Goal: Transaction & Acquisition: Purchase product/service

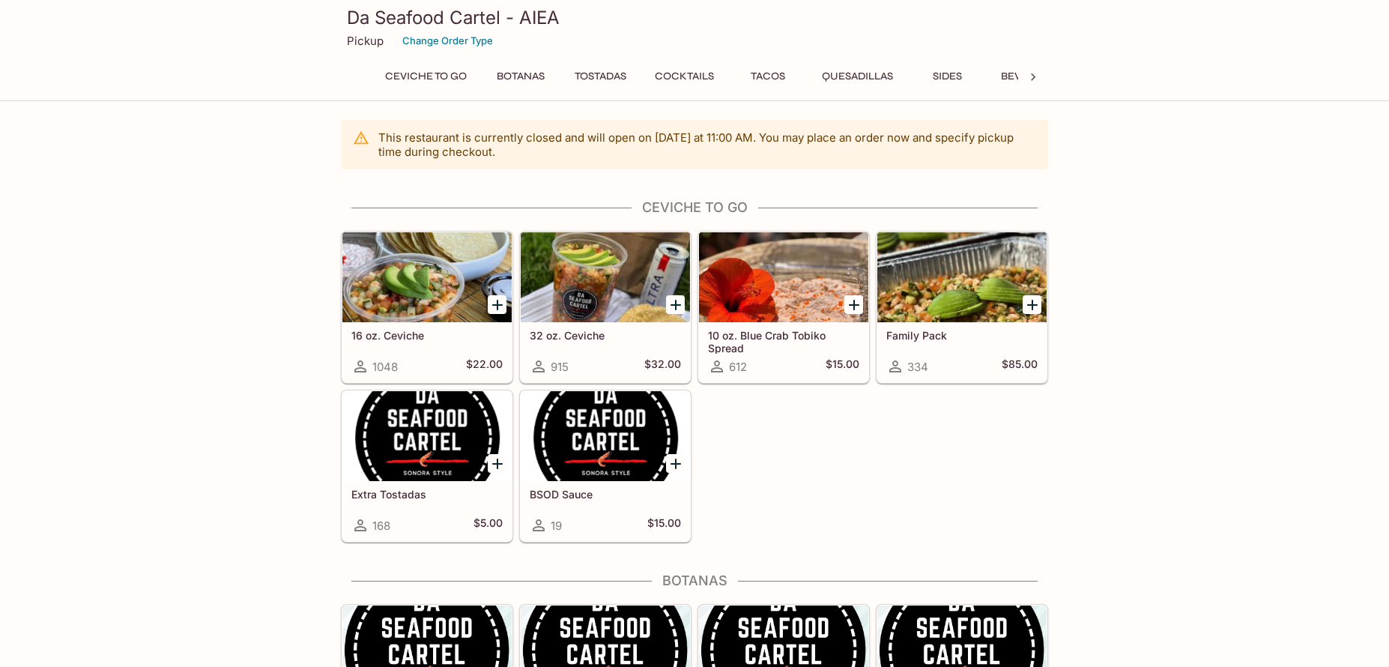
click at [872, 471] on div "16 oz. Ceviche 1048 $22.00 32 oz. Ceviche 915 $32.00 10 oz. Blue Crab Tobiko Sp…" at bounding box center [691, 384] width 713 height 318
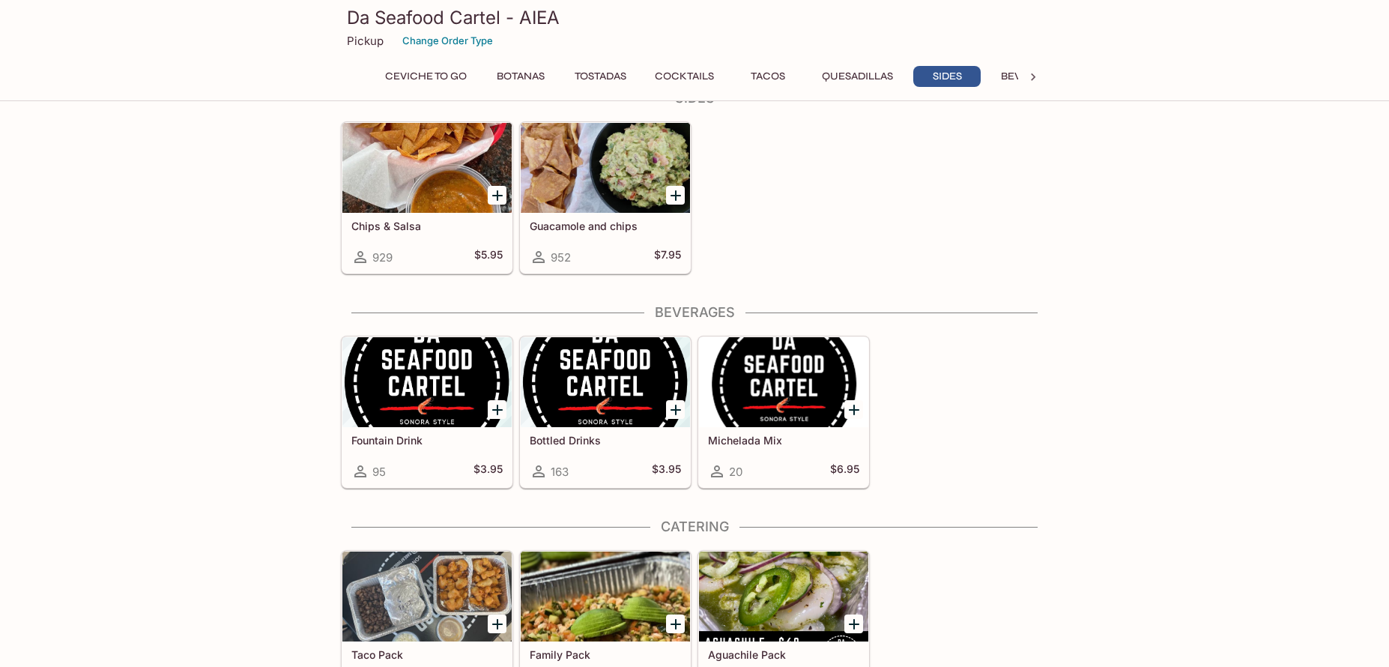
scroll to position [2226, 0]
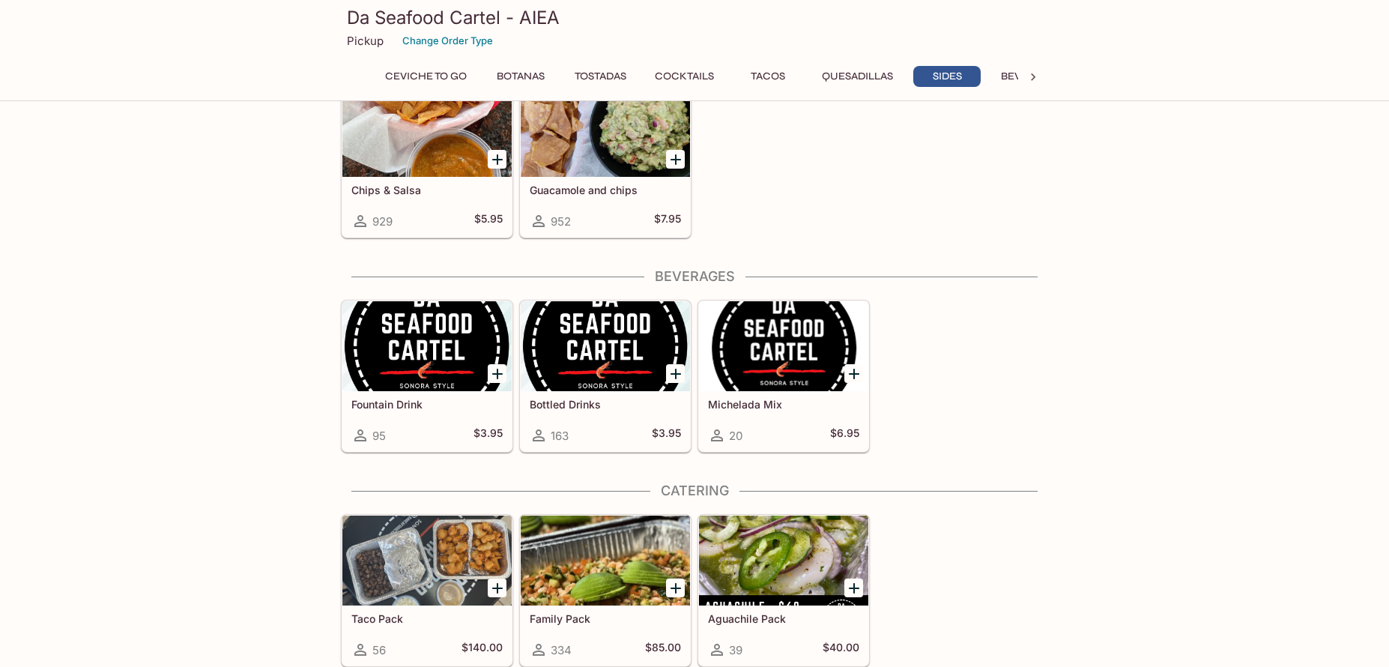
click at [1145, 60] on div "Da Seafood Cartel - AIEA Pickup Change Order Type Ceviche To Go Botanas Tostada…" at bounding box center [694, 50] width 1389 height 101
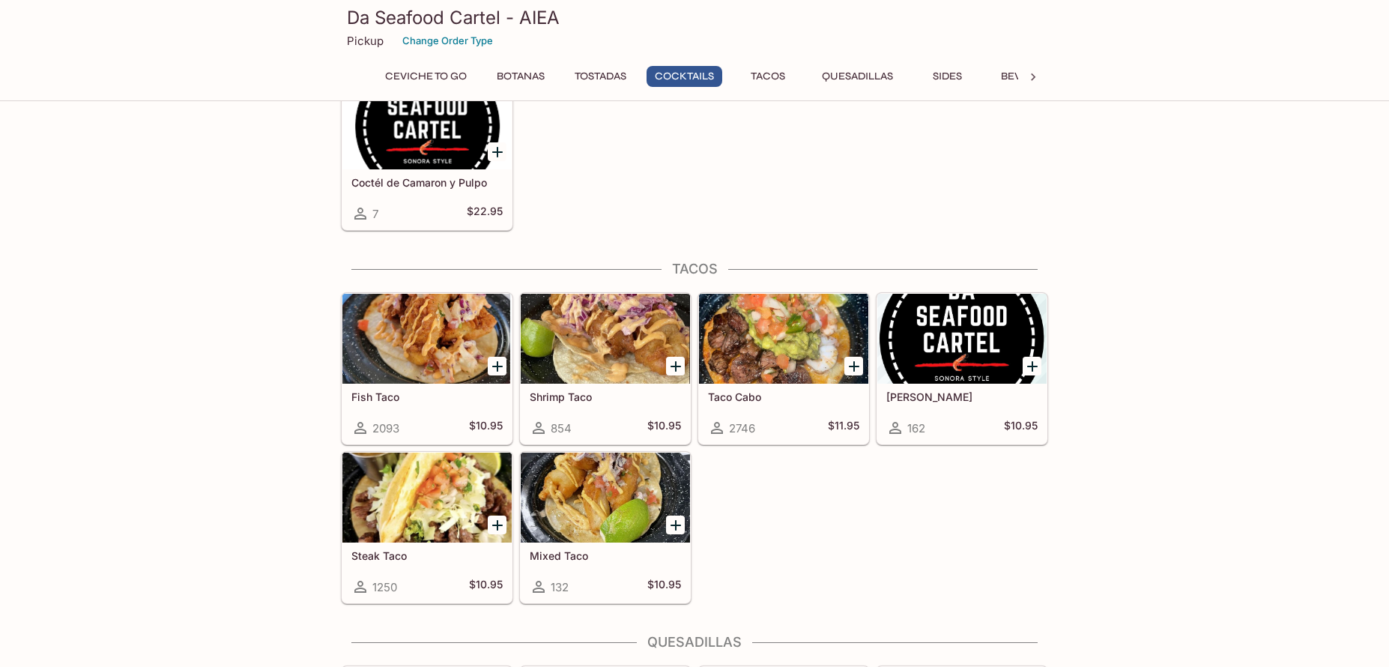
scroll to position [1574, 0]
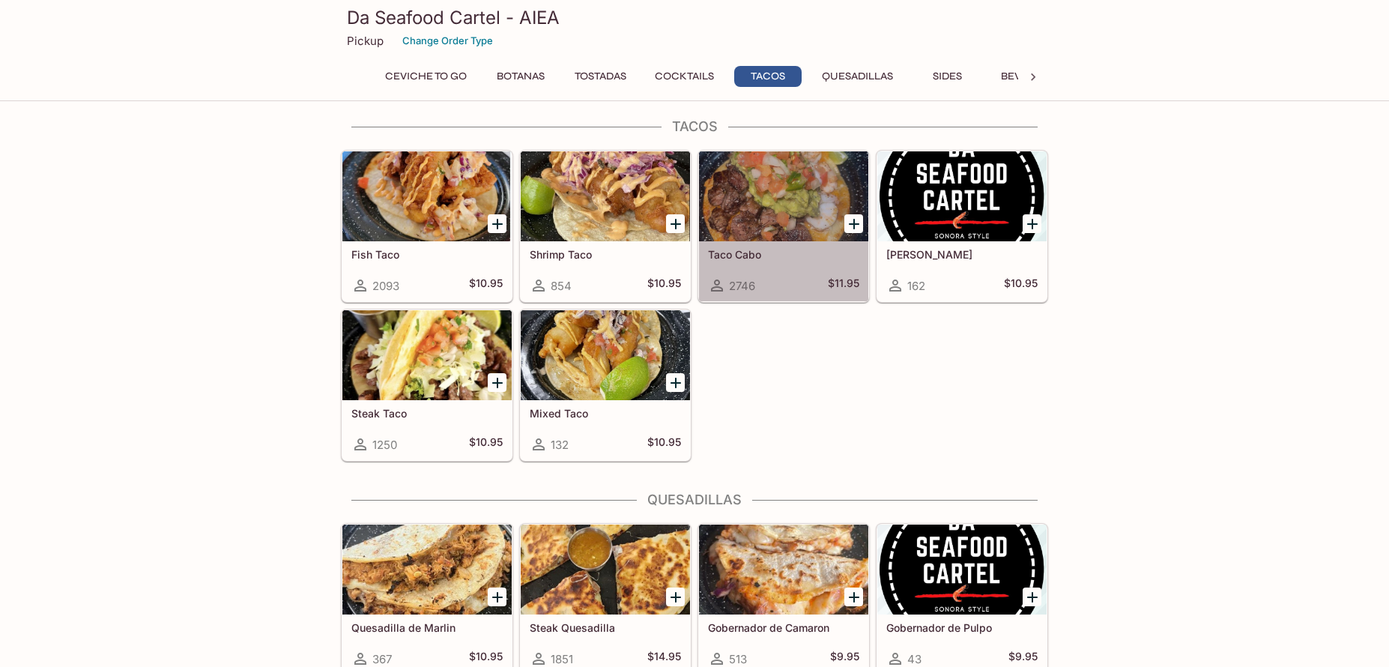
click at [787, 207] on div at bounding box center [783, 196] width 169 height 90
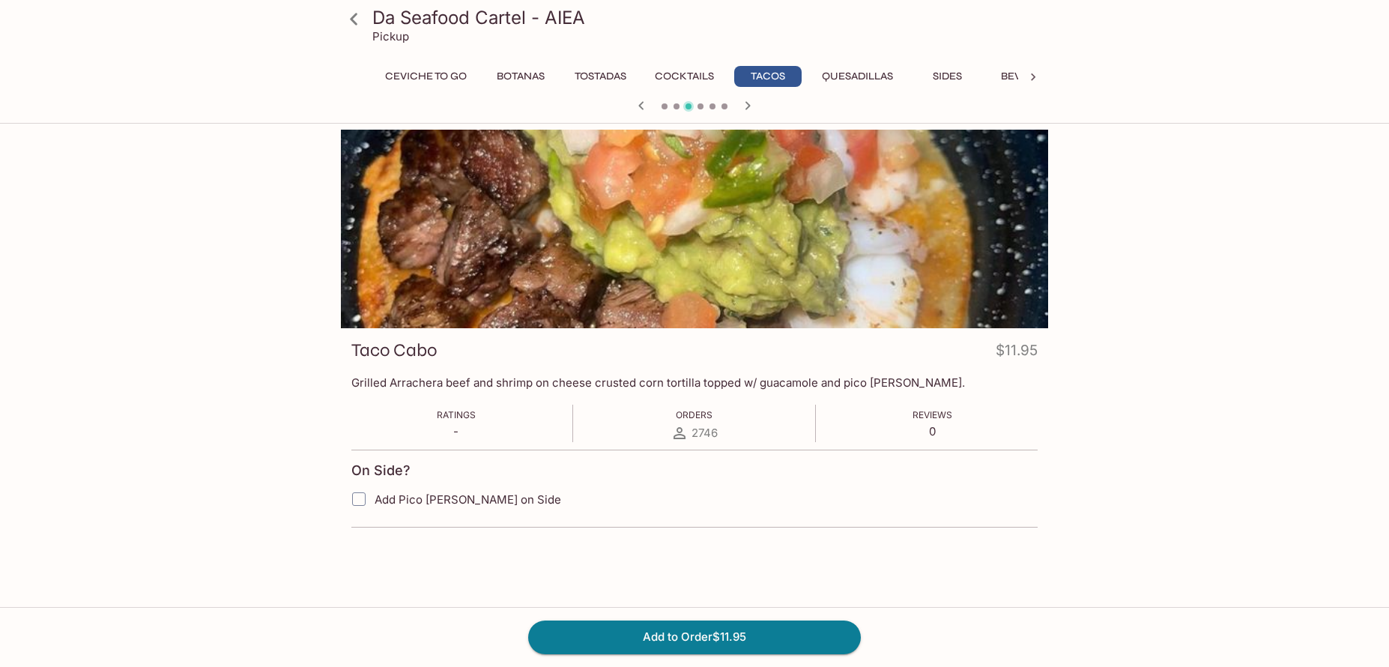
click at [887, 73] on button "Quesadillas" at bounding box center [858, 76] width 88 height 21
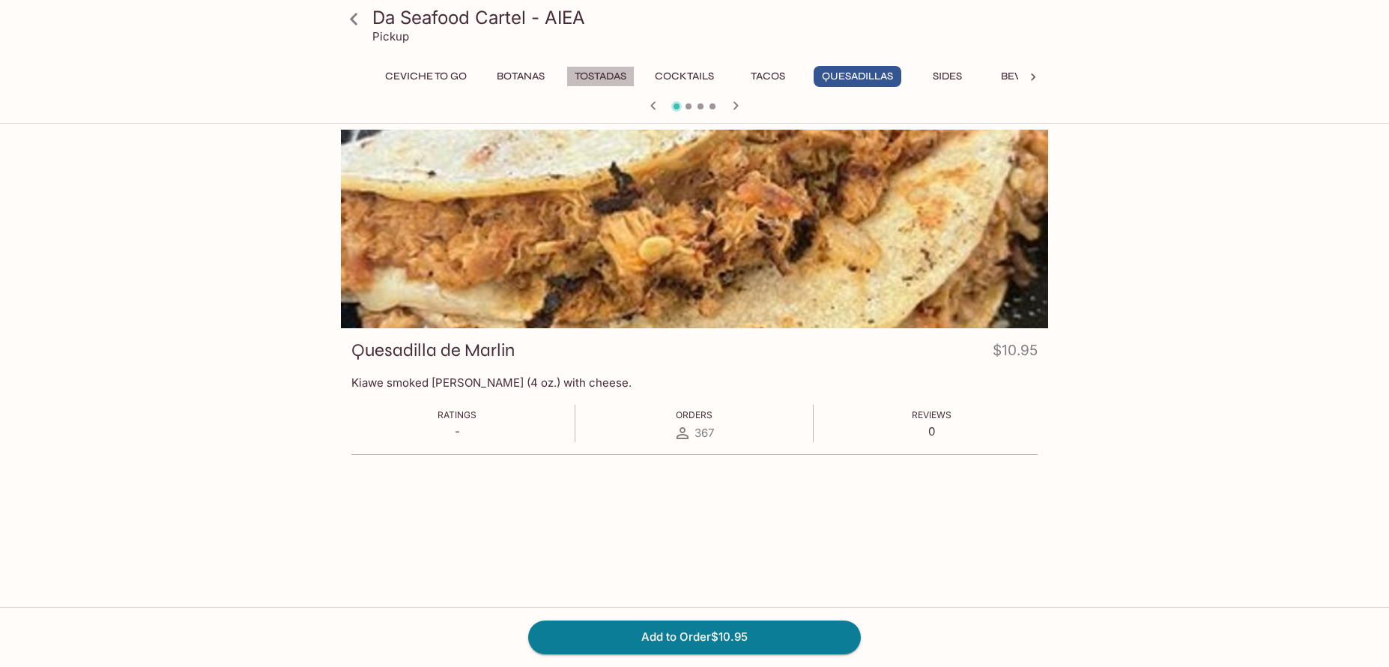
click at [615, 76] on button "Tostadas" at bounding box center [601, 76] width 68 height 21
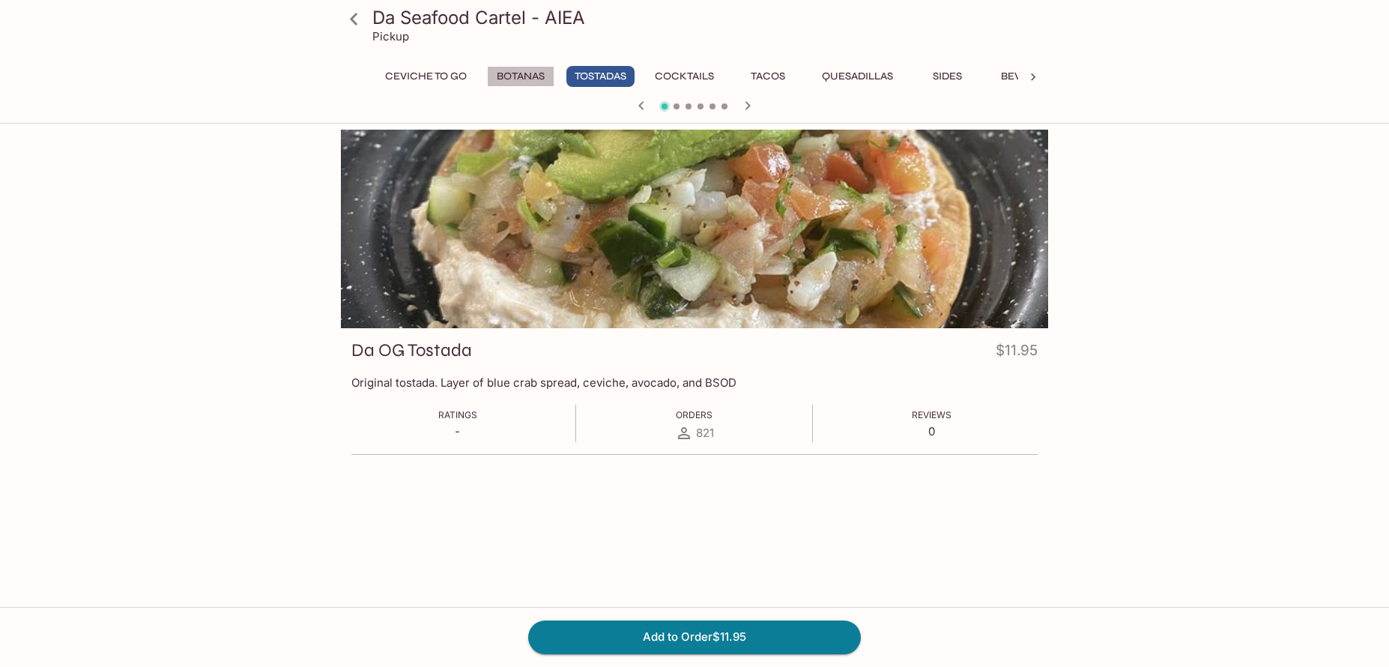
click at [520, 80] on button "Botanas" at bounding box center [520, 76] width 67 height 21
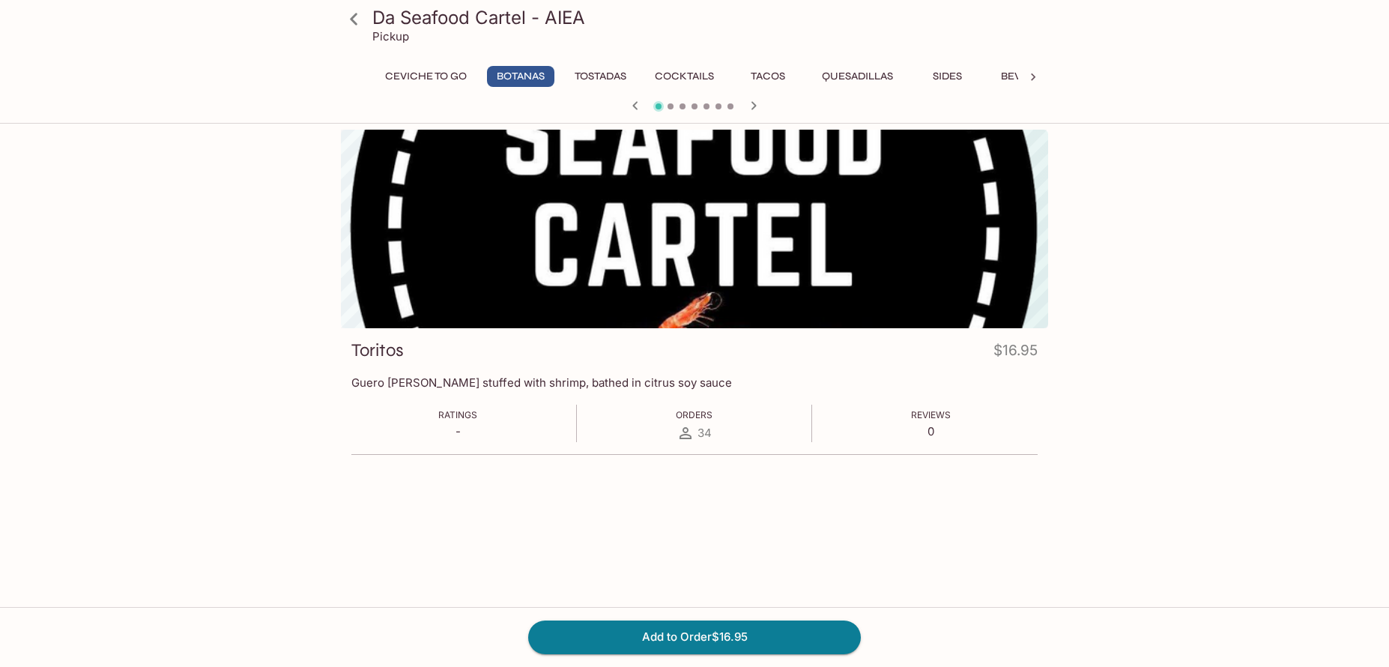
click at [668, 81] on button "Cocktails" at bounding box center [685, 76] width 76 height 21
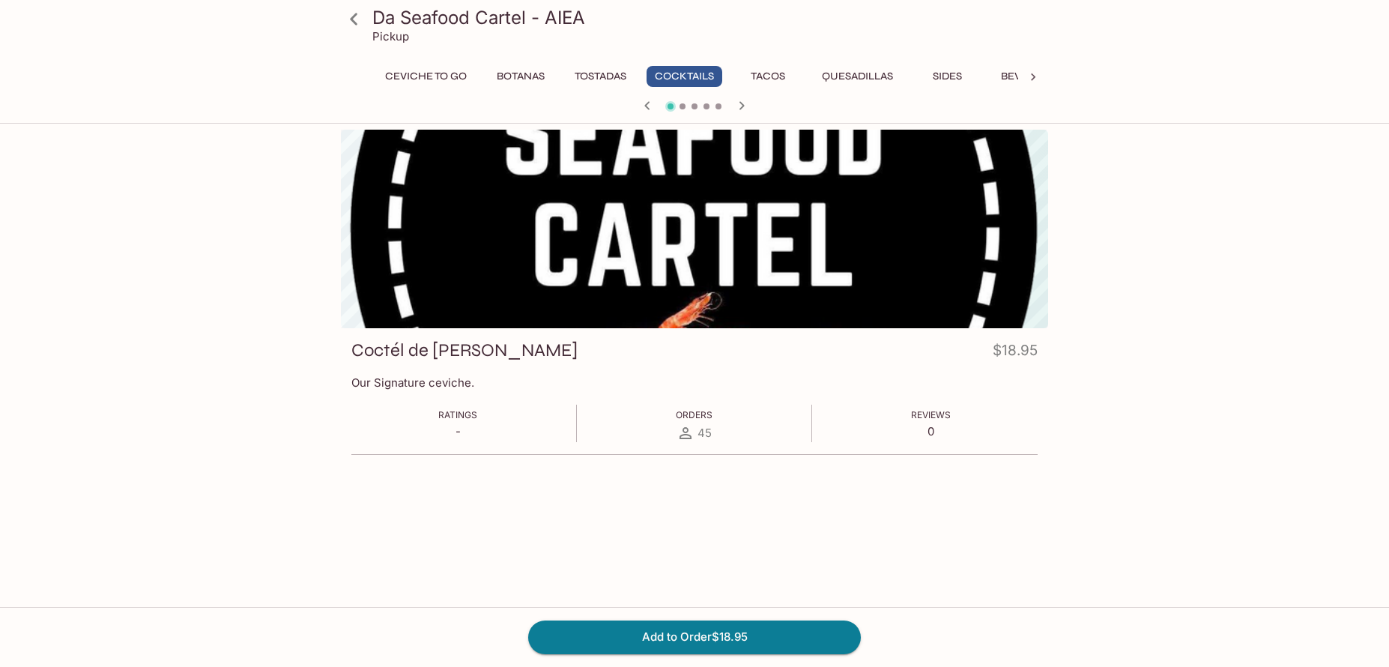
click at [771, 76] on button "Tacos" at bounding box center [767, 76] width 67 height 21
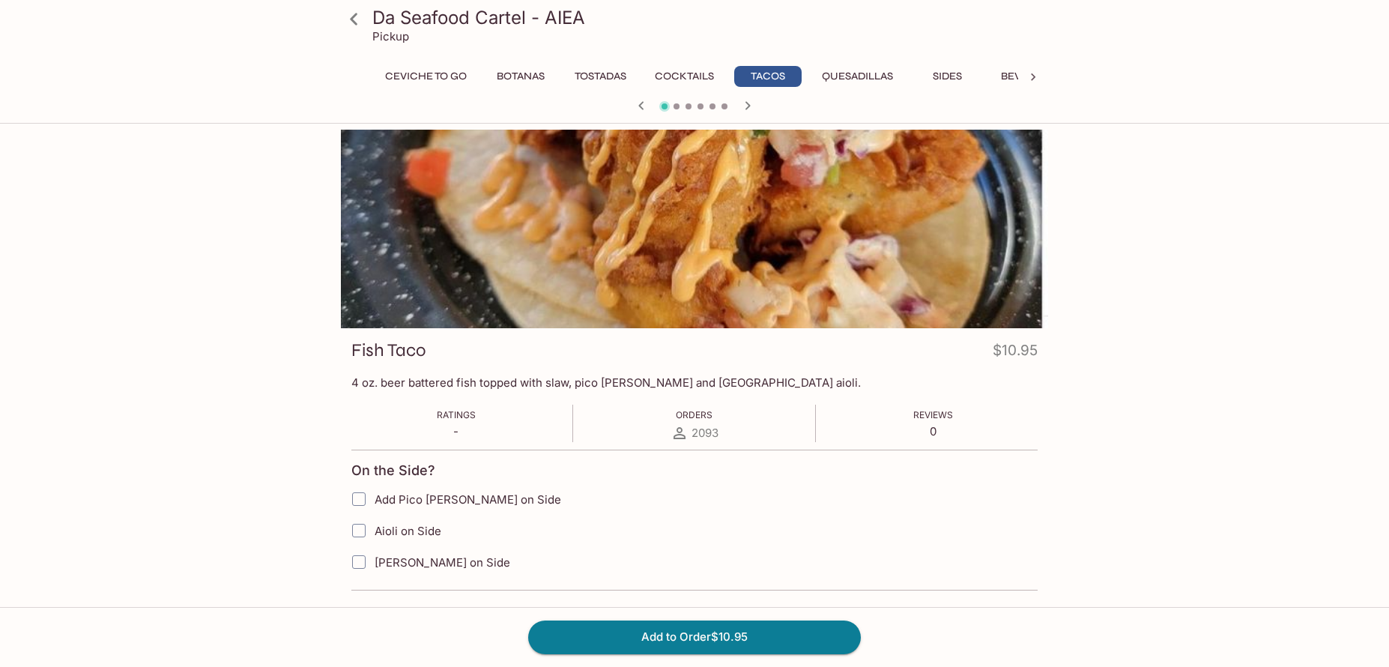
click at [863, 76] on button "Quesadillas" at bounding box center [858, 76] width 88 height 21
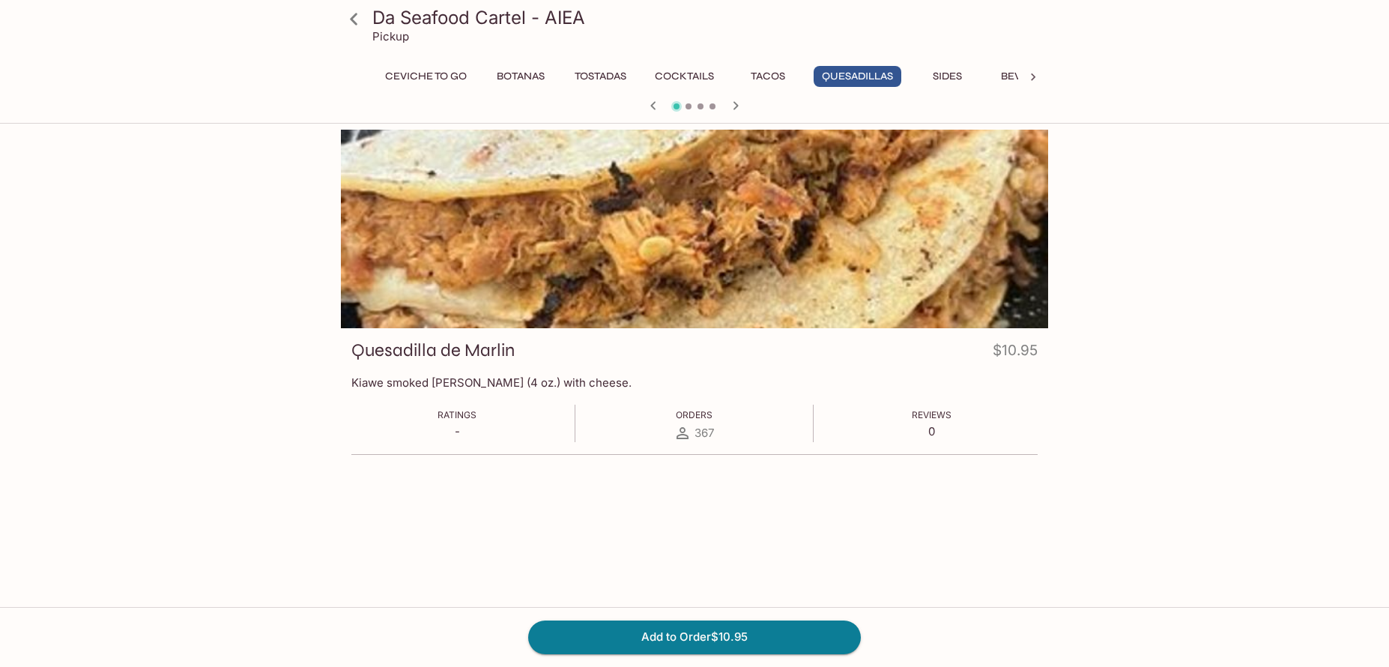
click at [1033, 73] on icon at bounding box center [1033, 77] width 15 height 15
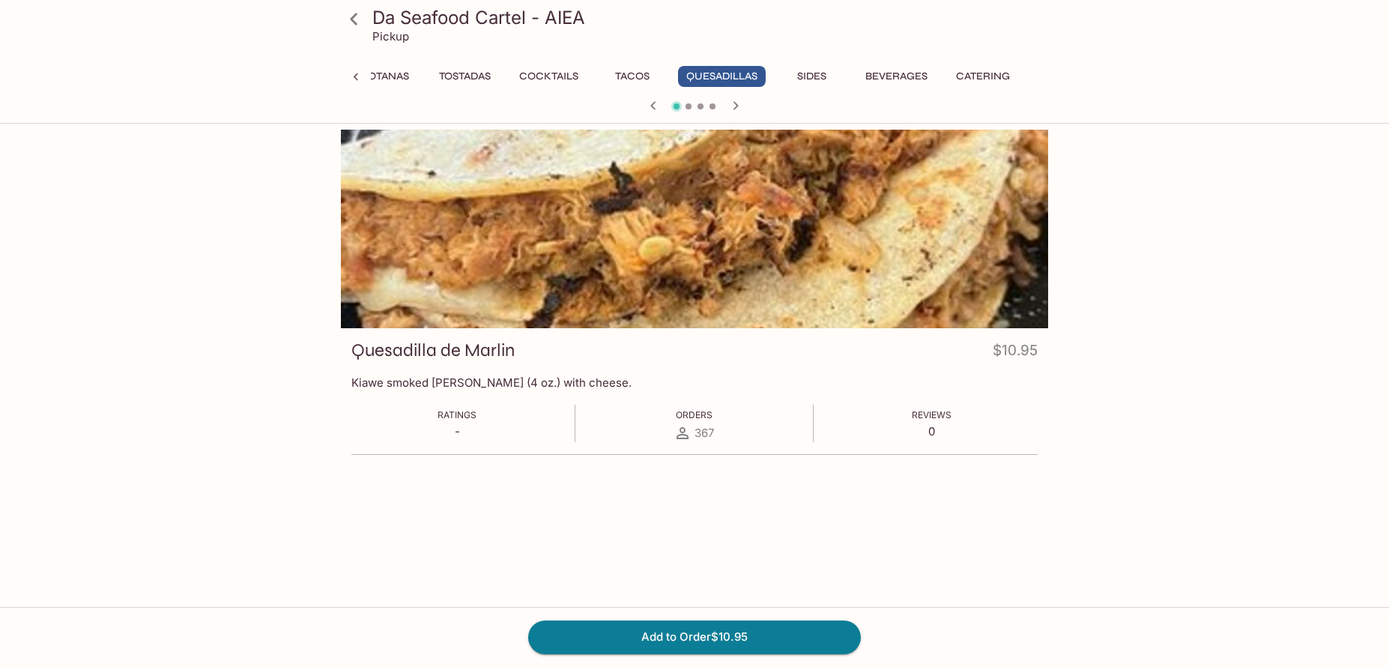
click at [1033, 73] on div "Ceviche To Go Botanas Tostadas Cocktails Tacos Quesadillas Sides Beverages Cate…" at bounding box center [694, 81] width 707 height 30
click at [806, 76] on button "Sides" at bounding box center [811, 76] width 67 height 21
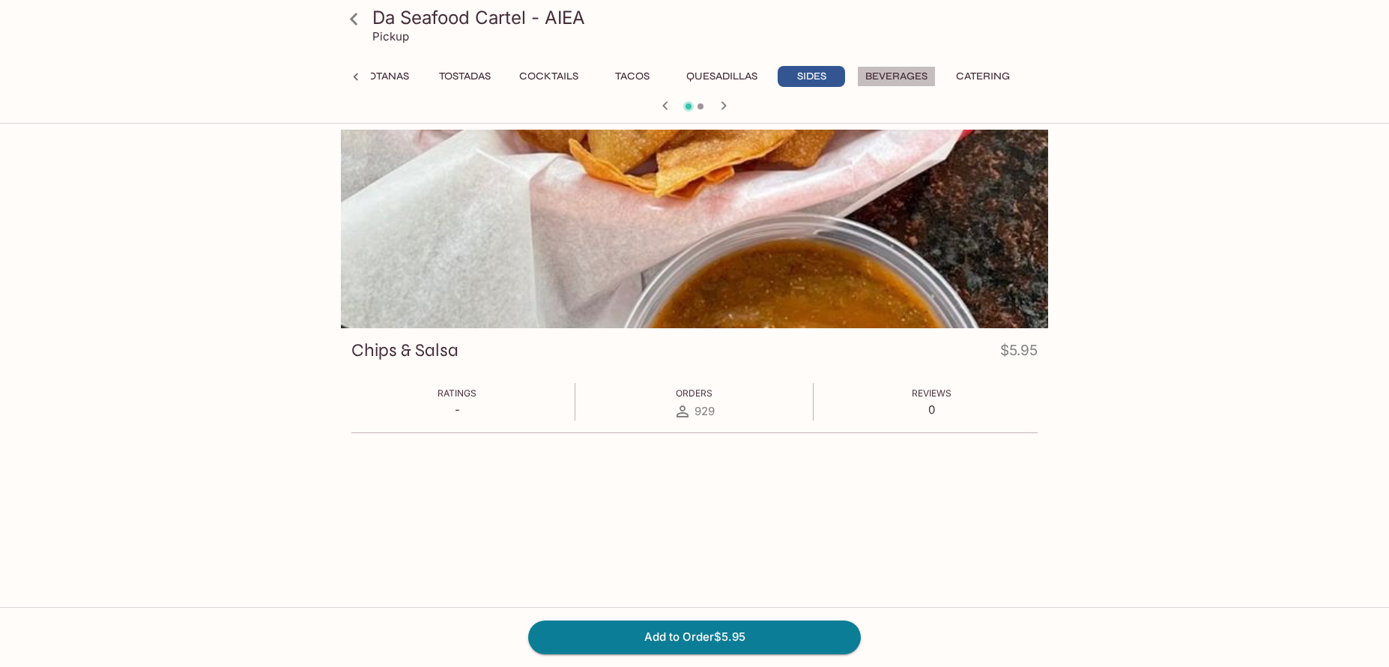
click at [868, 80] on button "Beverages" at bounding box center [896, 76] width 79 height 21
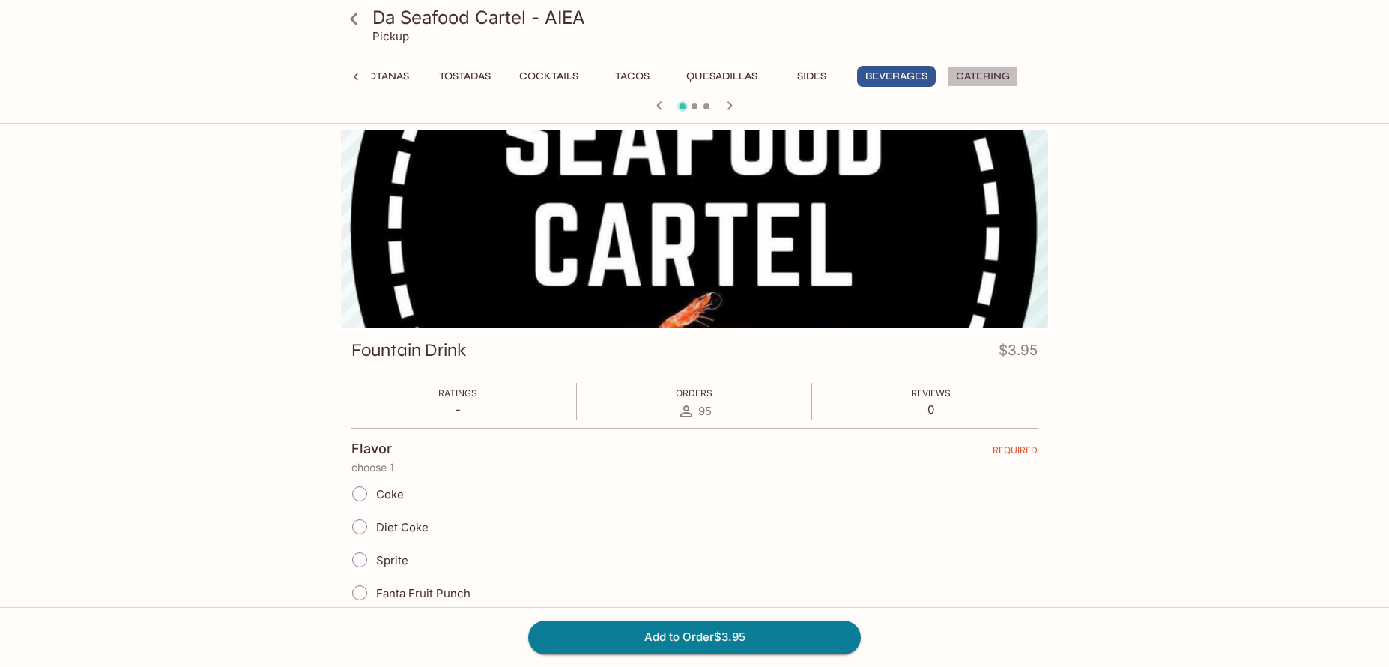
click at [973, 68] on button "Catering" at bounding box center [983, 76] width 70 height 21
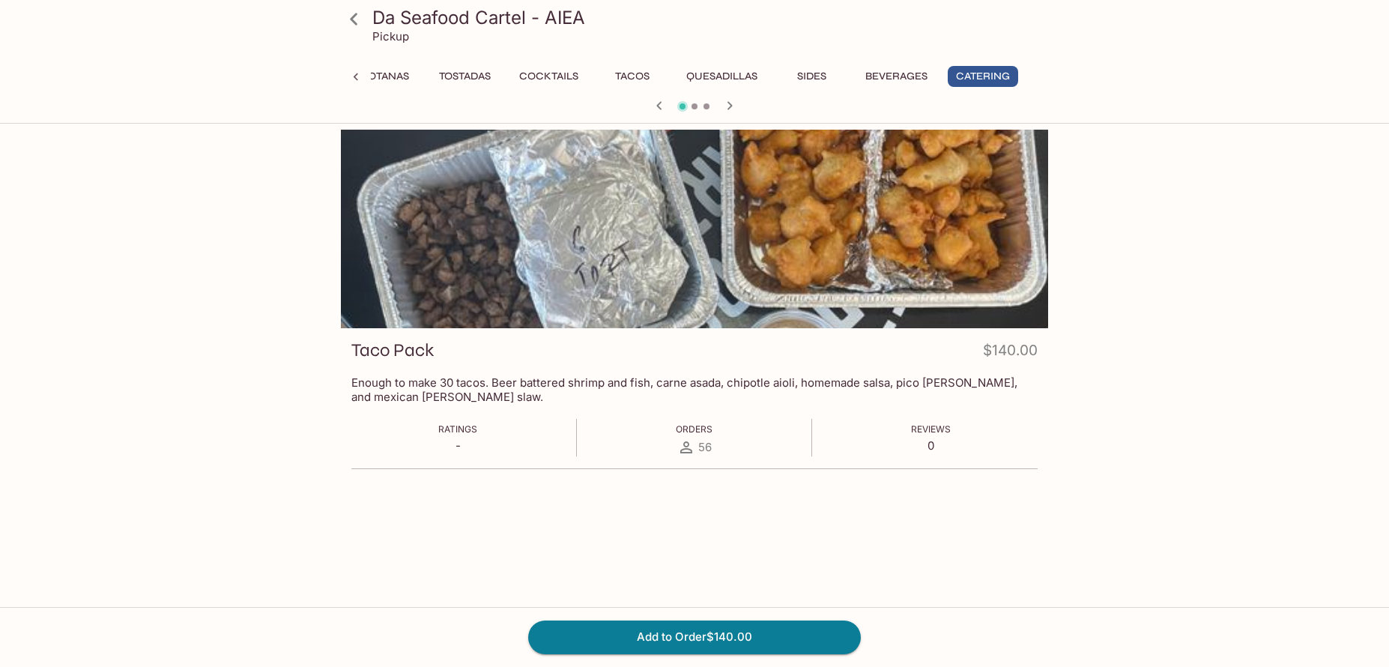
click at [893, 70] on button "Beverages" at bounding box center [896, 76] width 79 height 21
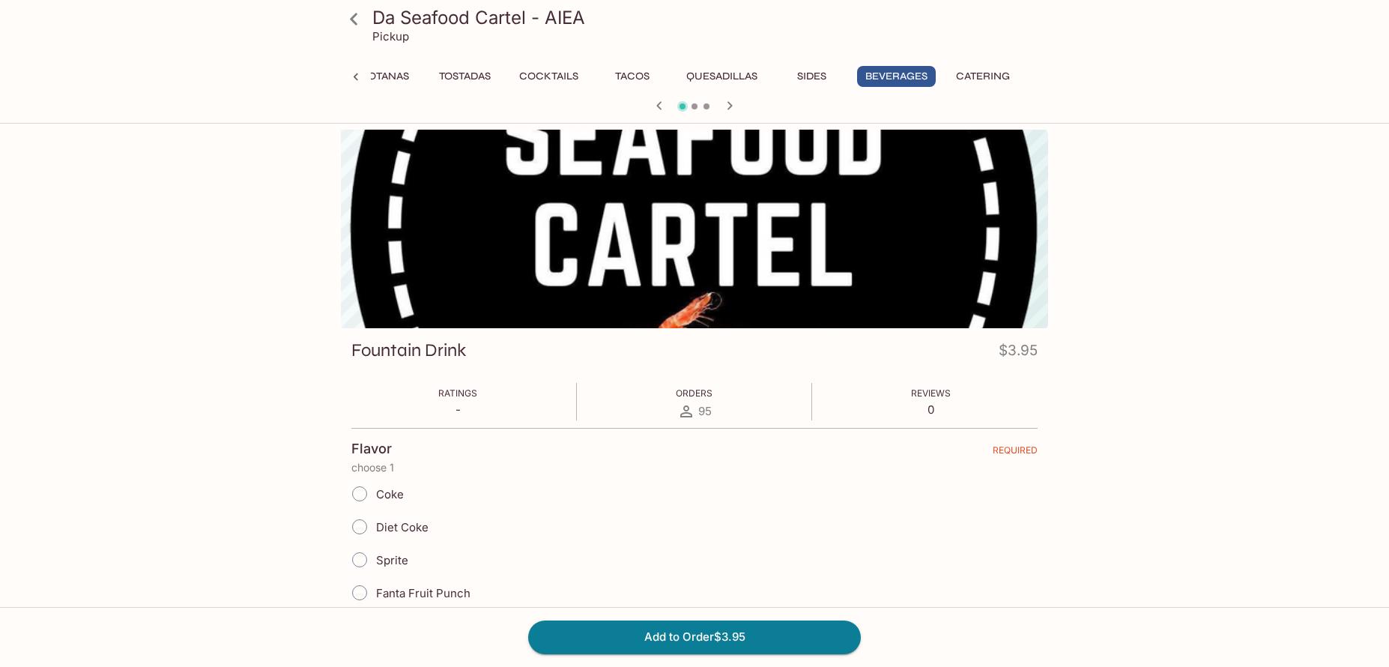
click at [812, 76] on button "Sides" at bounding box center [811, 76] width 67 height 21
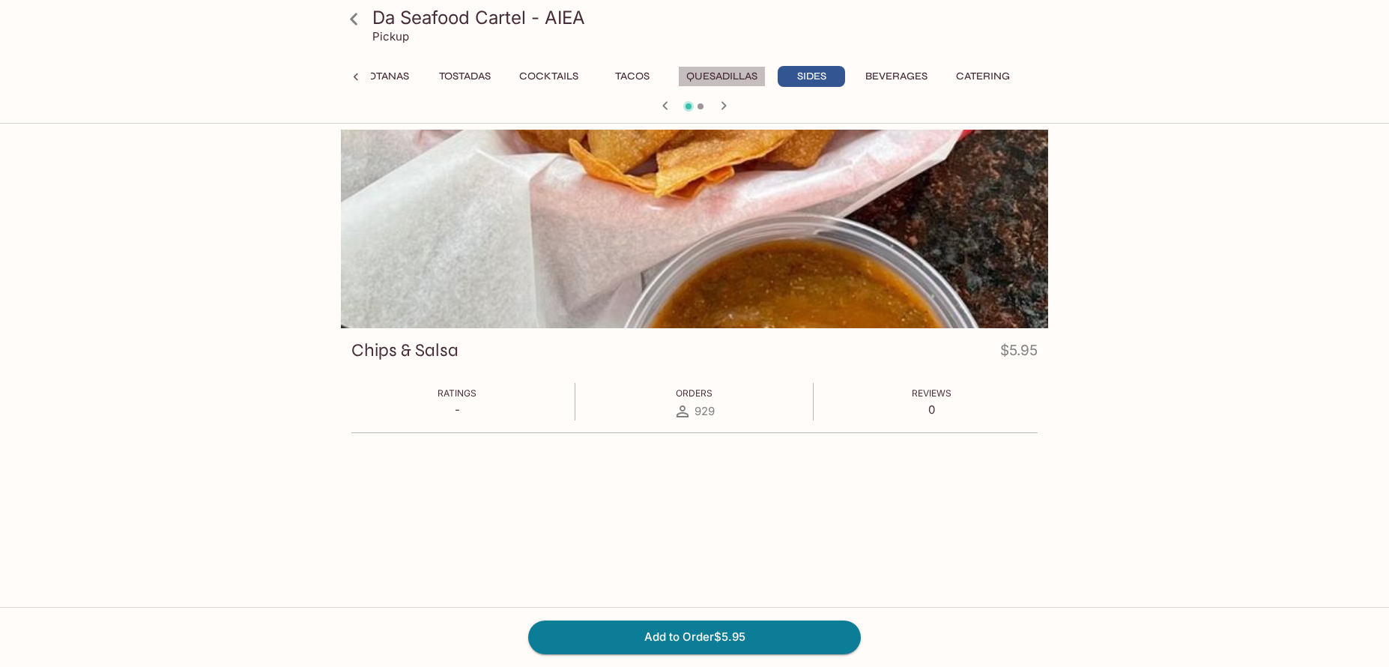
click at [749, 75] on button "Quesadillas" at bounding box center [722, 76] width 88 height 21
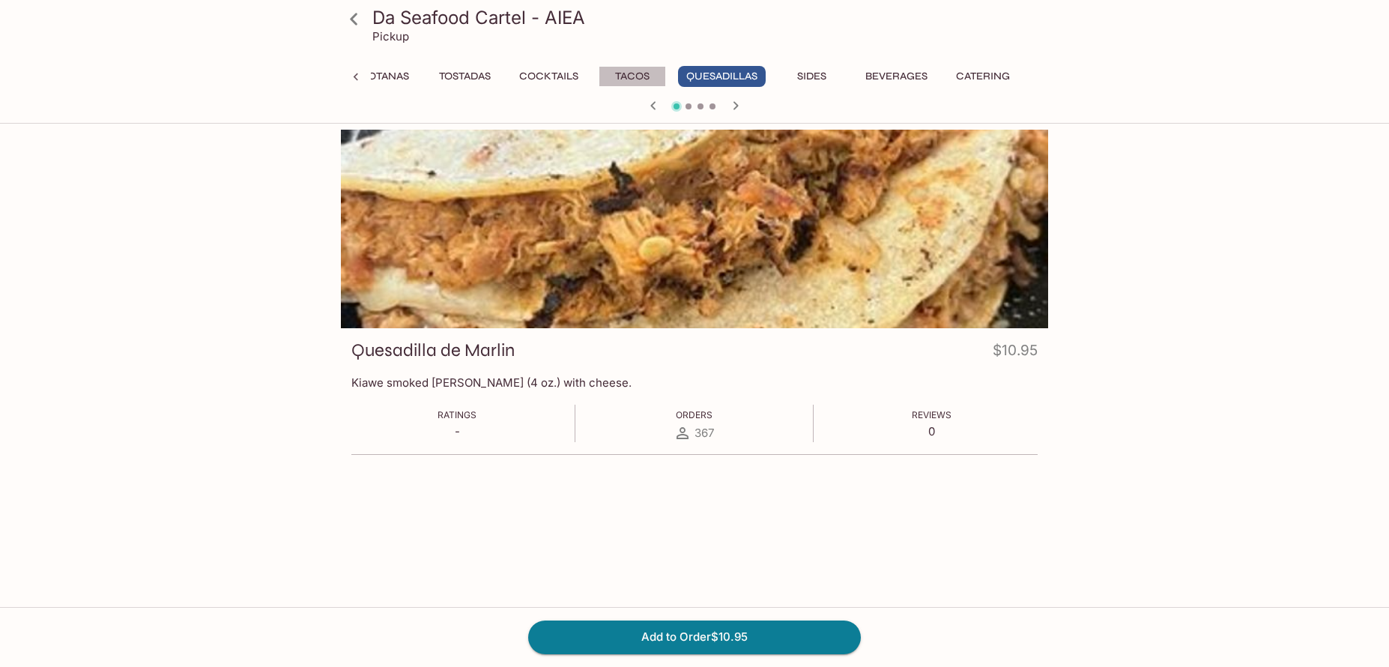
click at [634, 73] on button "Tacos" at bounding box center [632, 76] width 67 height 21
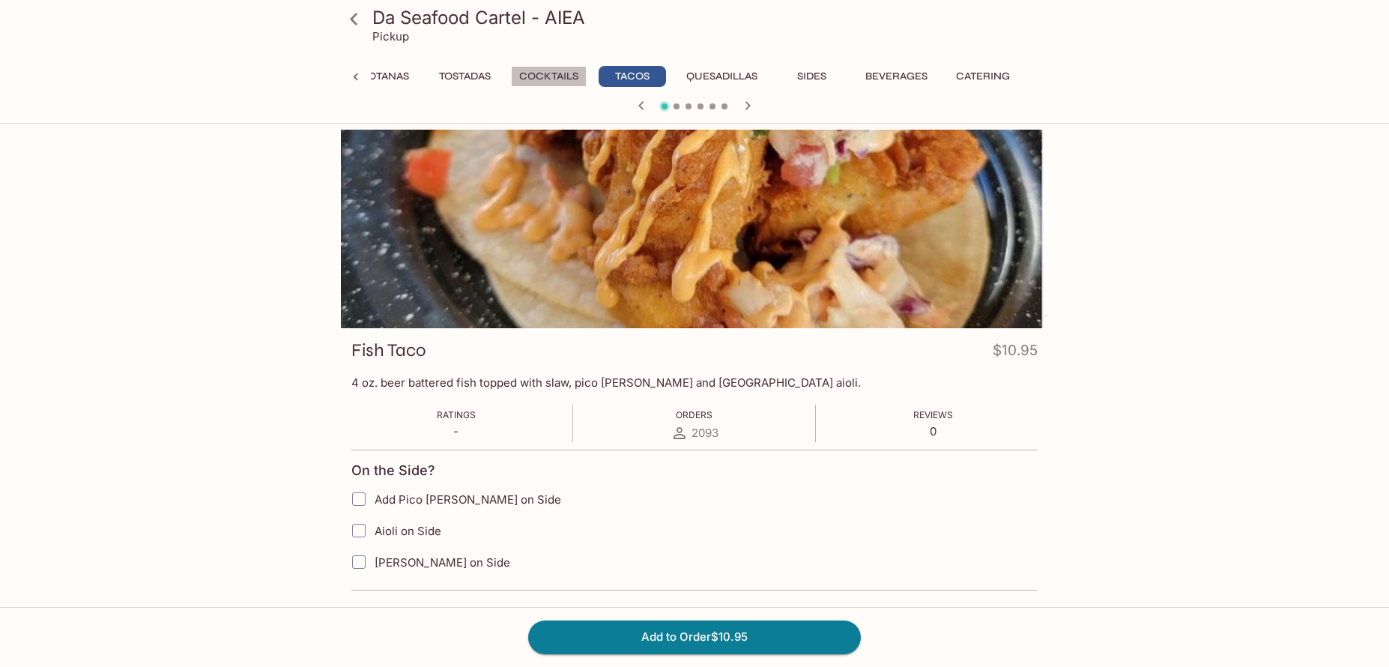
click at [553, 82] on button "Cocktails" at bounding box center [549, 76] width 76 height 21
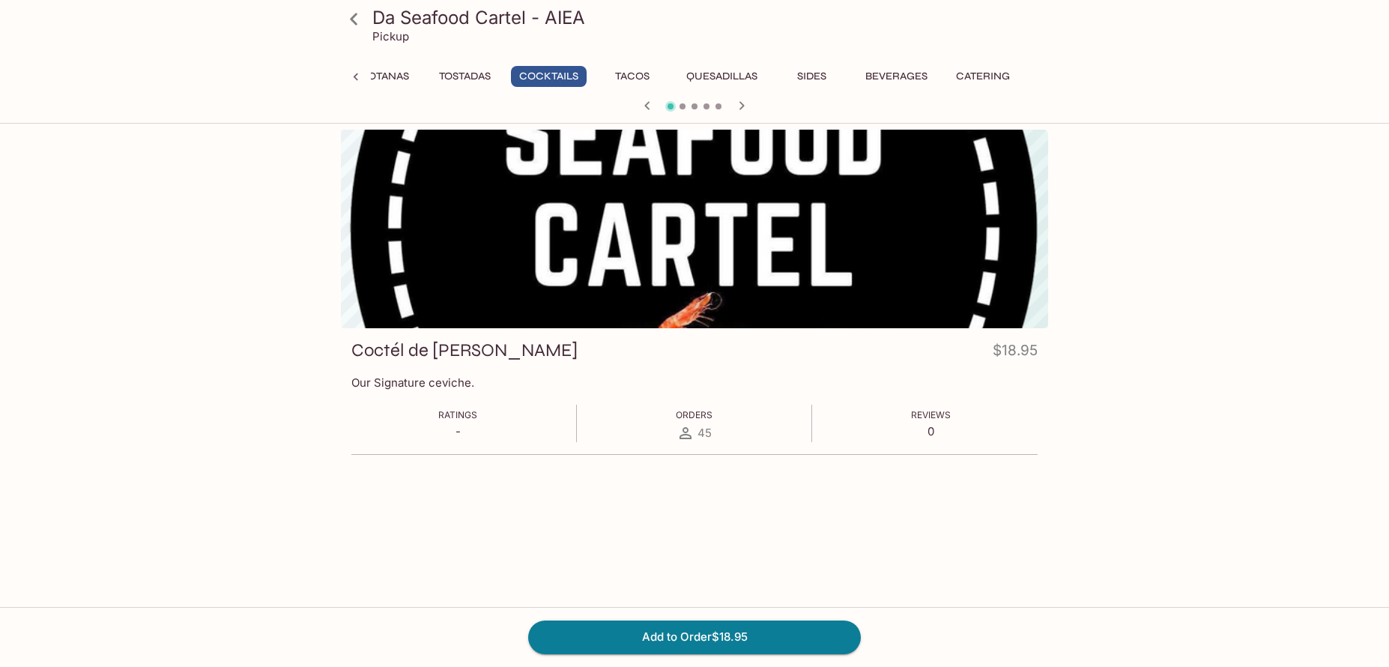
click at [457, 69] on button "Tostadas" at bounding box center [465, 76] width 68 height 21
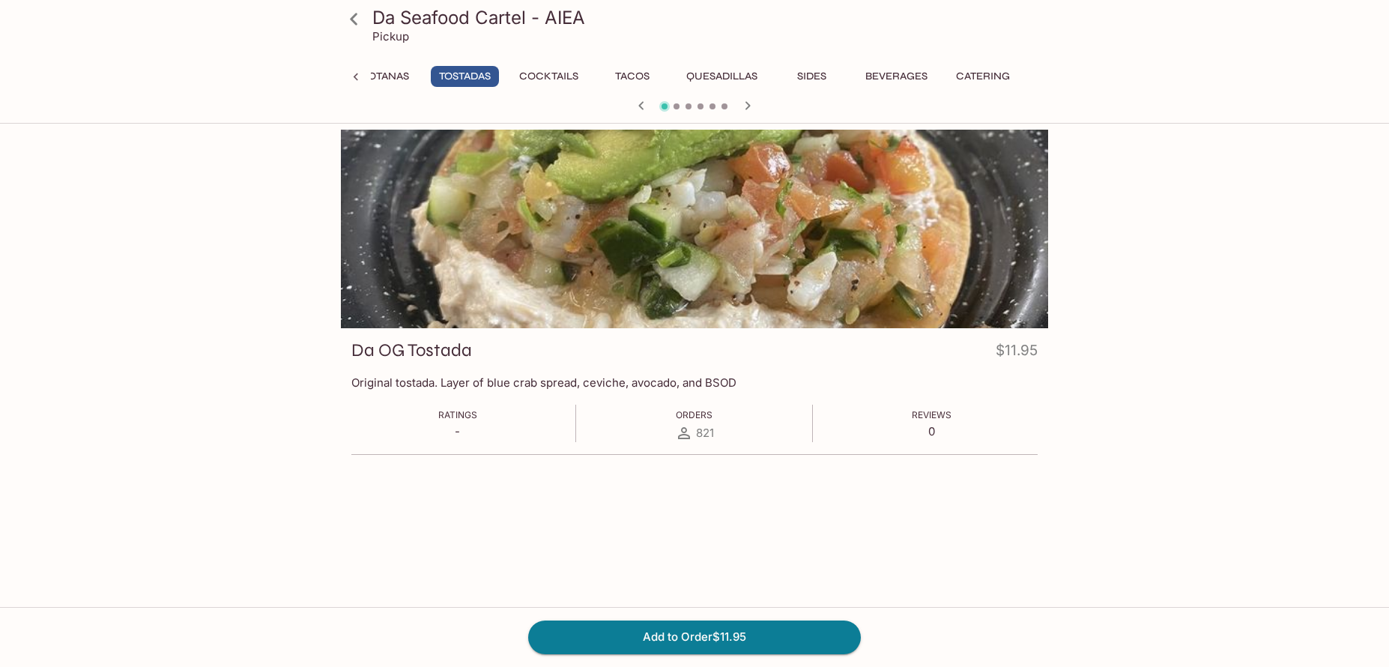
click at [379, 83] on button "Botanas" at bounding box center [384, 76] width 67 height 21
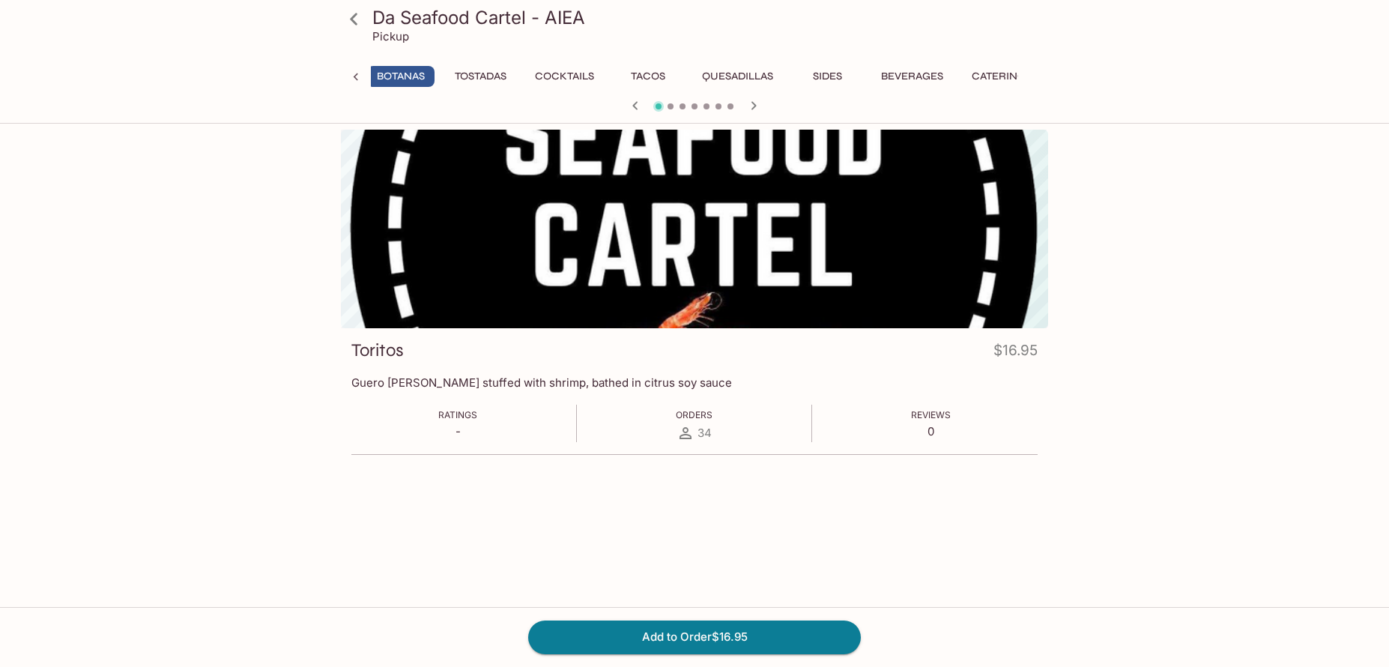
scroll to position [0, 117]
click at [352, 80] on icon at bounding box center [355, 77] width 15 height 15
click at [352, 80] on div "Ceviche To Go Botanas Tostadas Cocktails Tacos Quesadillas Sides Beverages Cate…" at bounding box center [694, 81] width 707 height 30
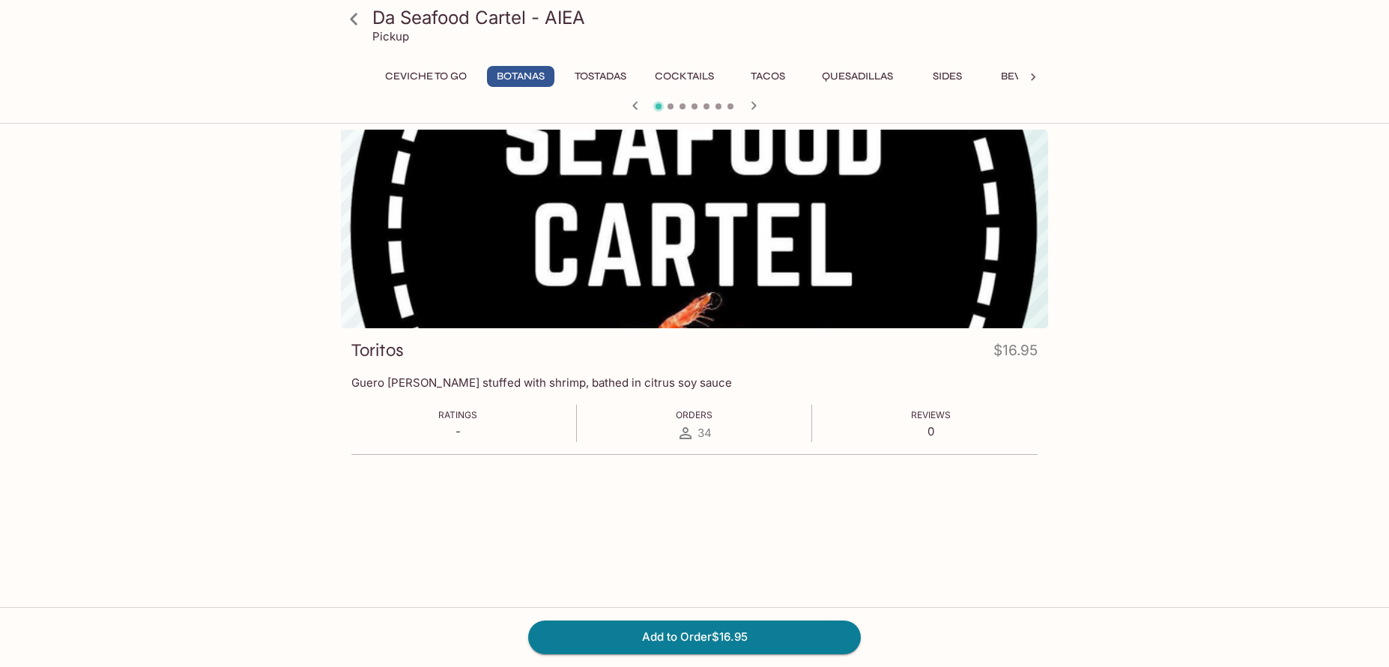
click at [352, 80] on div "Ceviche To Go Botanas Tostadas Cocktails Tacos Quesadillas Sides Beverages Cate…" at bounding box center [694, 81] width 707 height 30
click at [411, 75] on button "Ceviche To Go" at bounding box center [426, 76] width 98 height 21
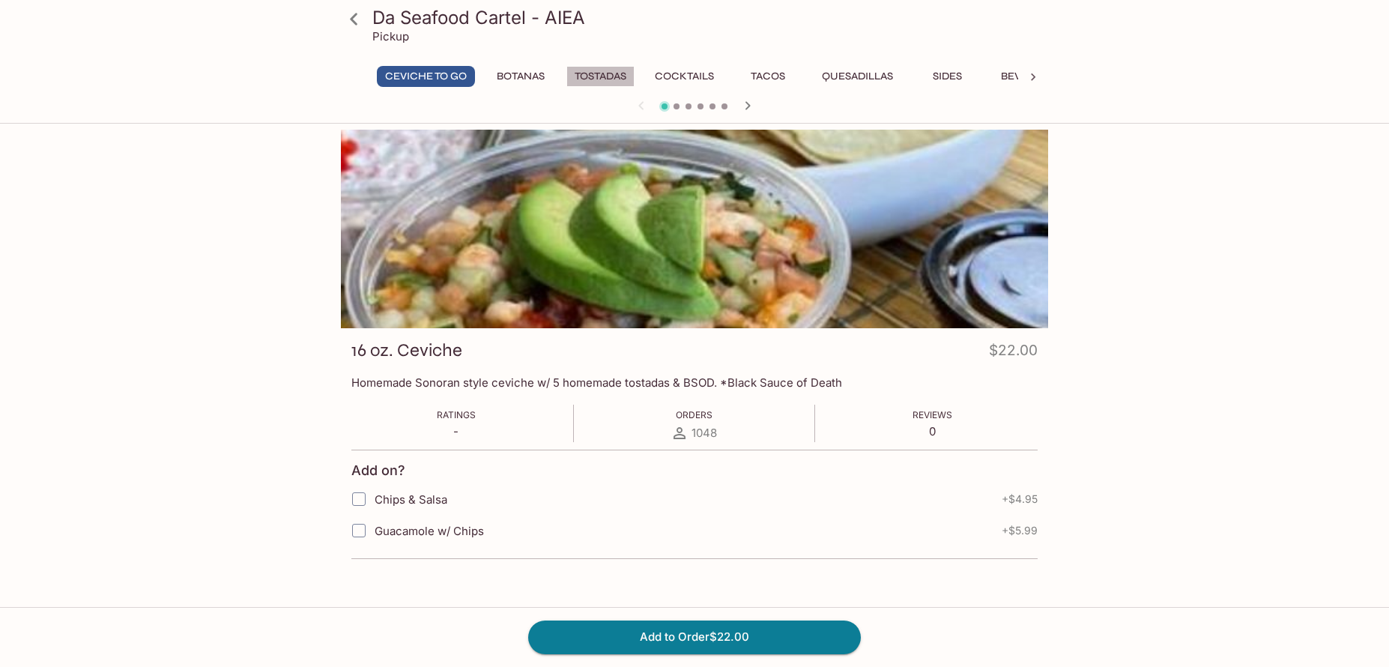
click at [600, 72] on button "Tostadas" at bounding box center [601, 76] width 68 height 21
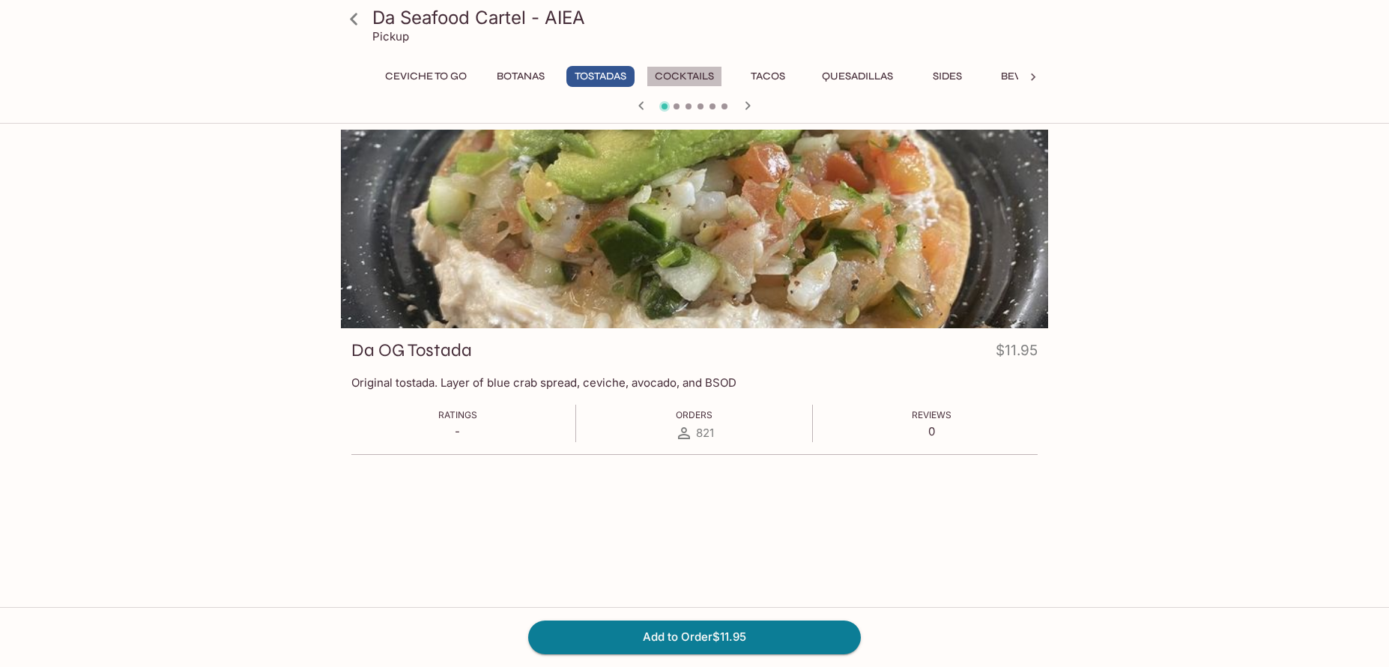
click at [684, 76] on button "Cocktails" at bounding box center [685, 76] width 76 height 21
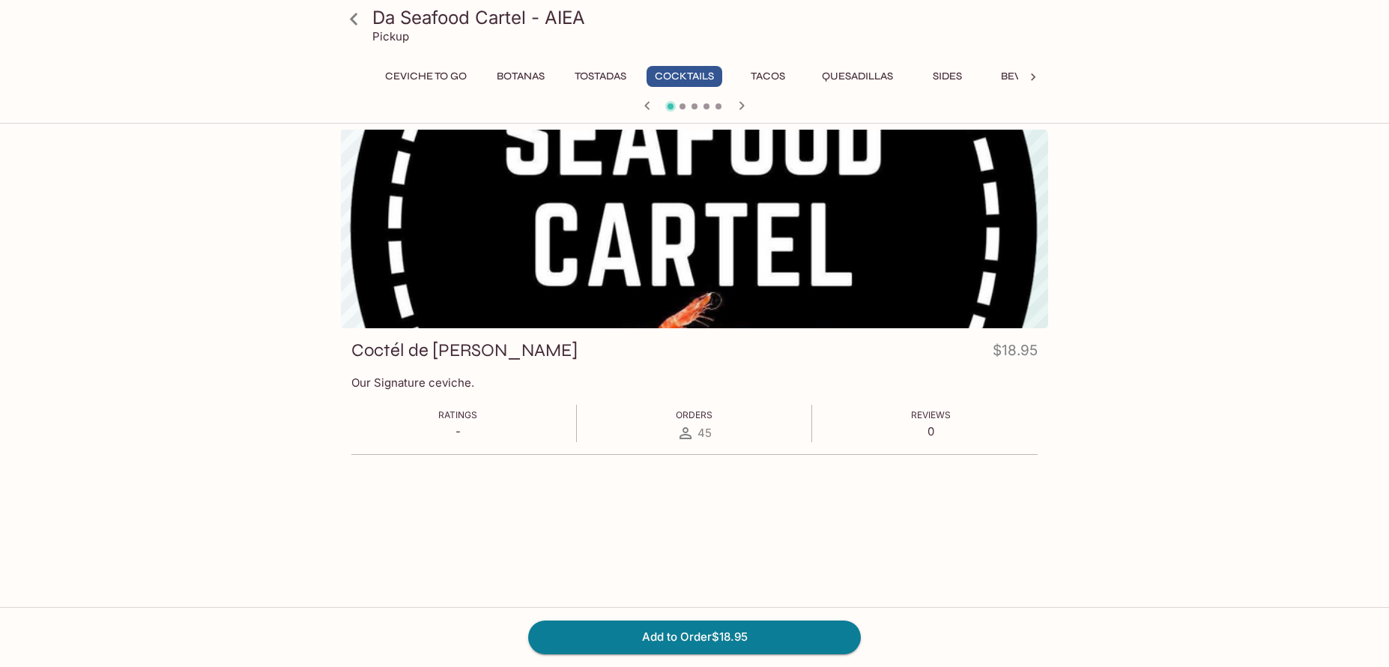
click at [508, 72] on button "Botanas" at bounding box center [520, 76] width 67 height 21
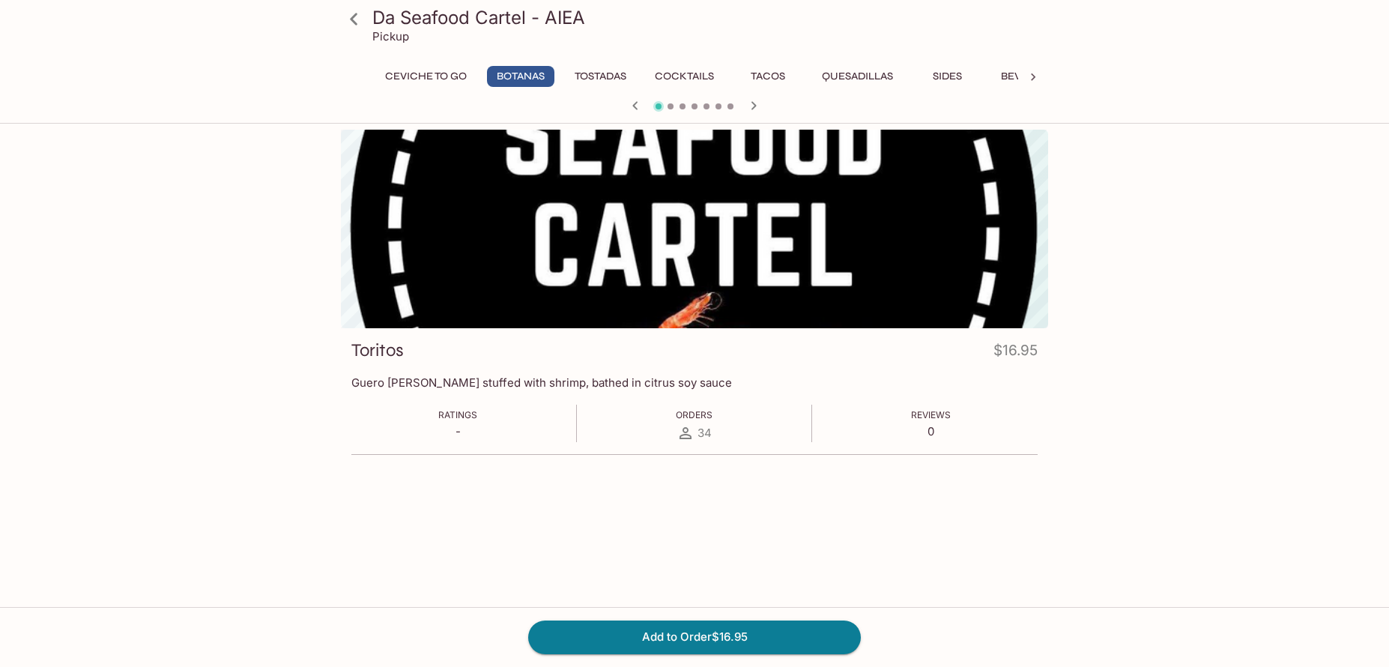
click at [357, 24] on icon at bounding box center [354, 19] width 26 height 26
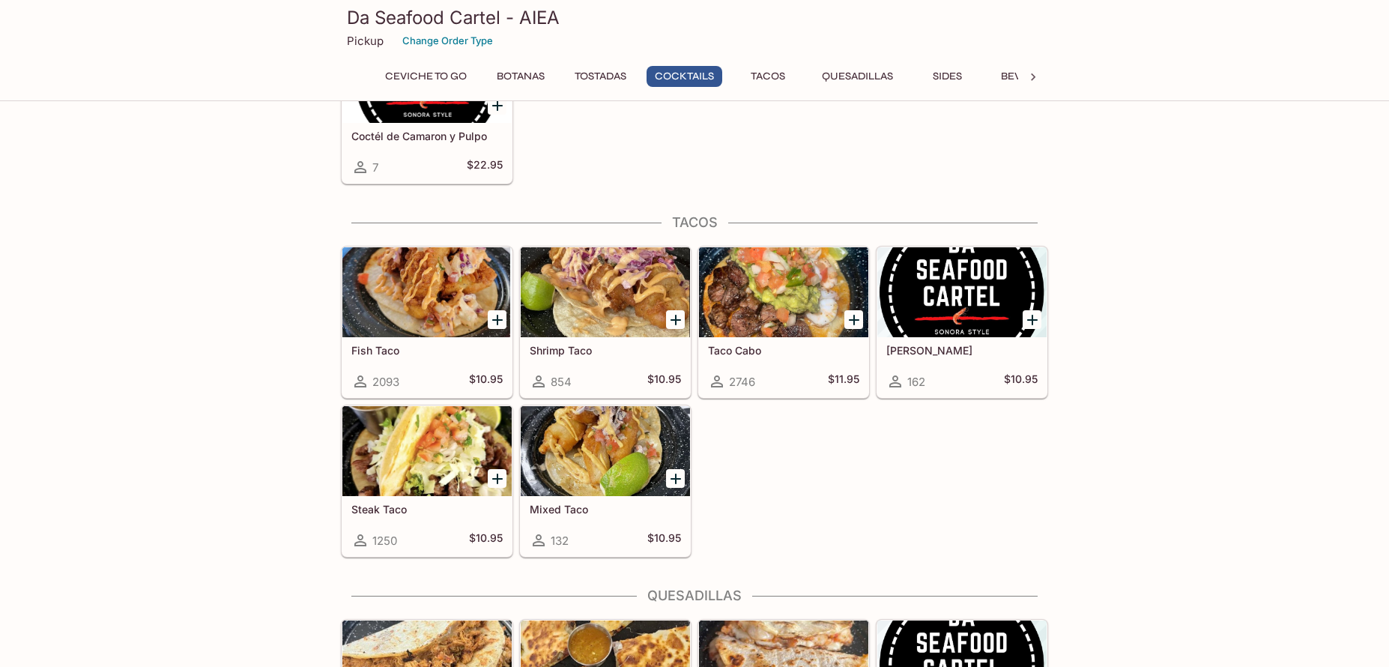
scroll to position [1476, 0]
